Goal: Check status: Check status

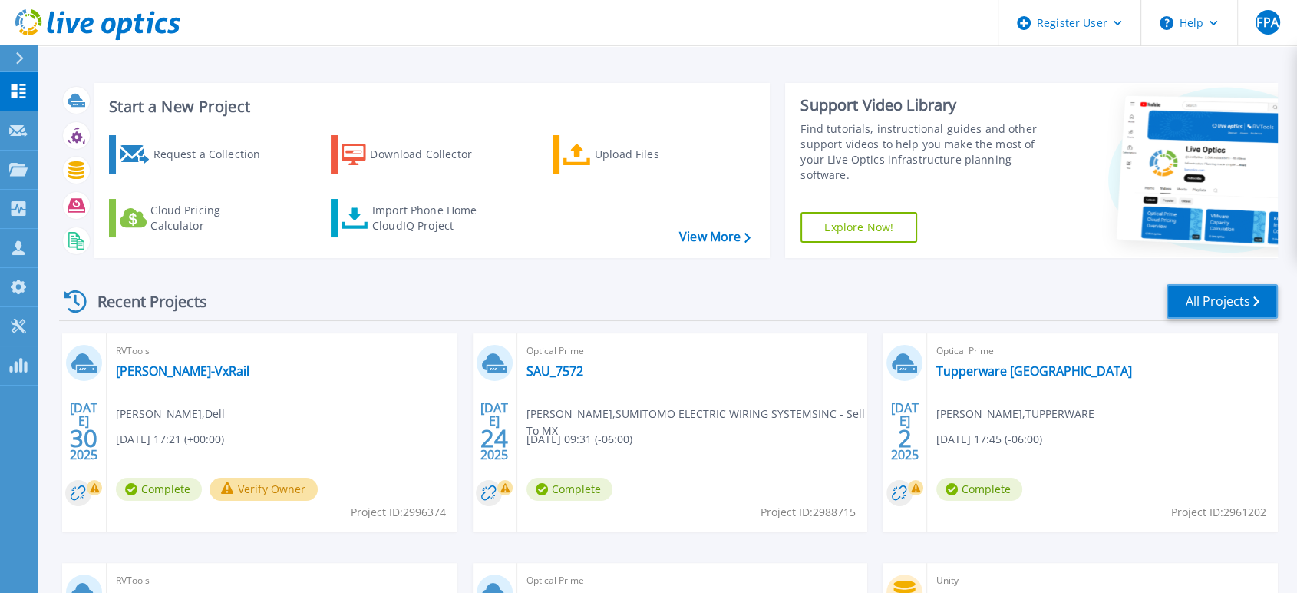
click at [1190, 302] on link "All Projects" at bounding box center [1222, 301] width 111 height 35
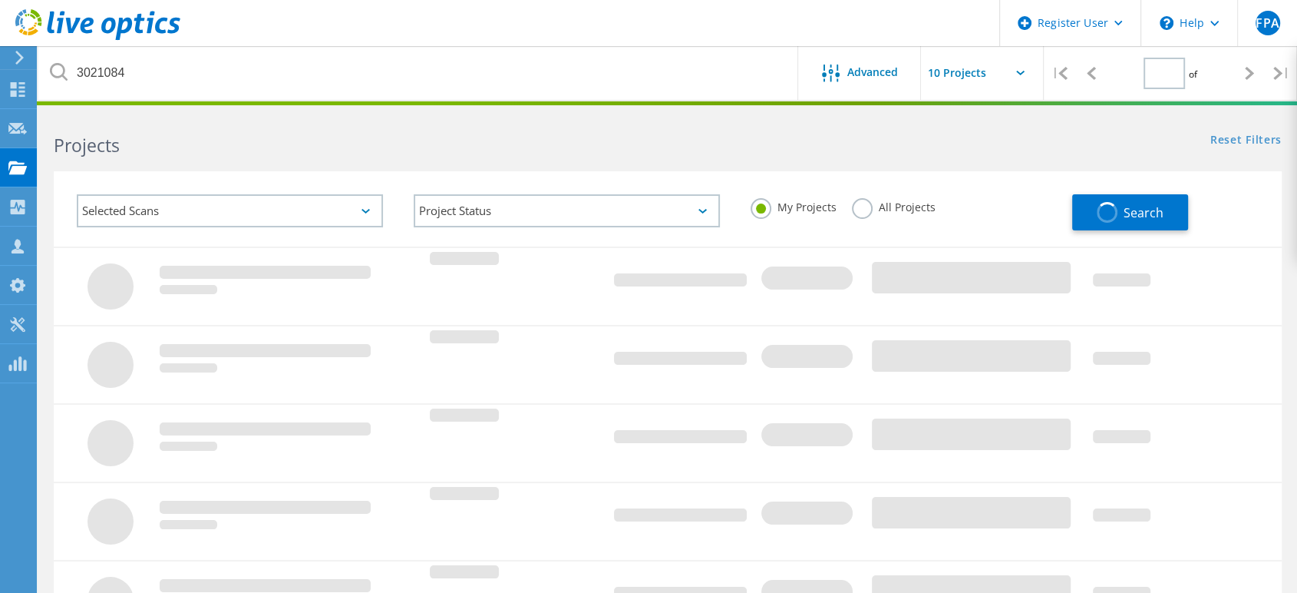
type input "1"
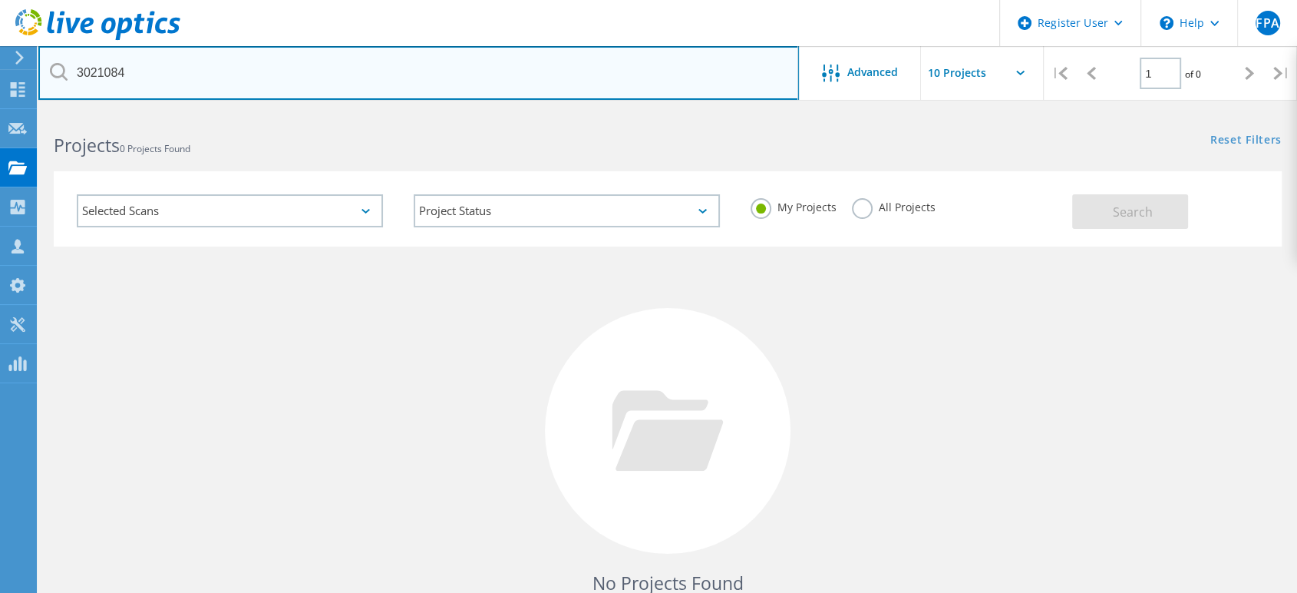
click at [466, 84] on input "3021084" at bounding box center [418, 73] width 761 height 54
type input "3"
